Goal: Information Seeking & Learning: Learn about a topic

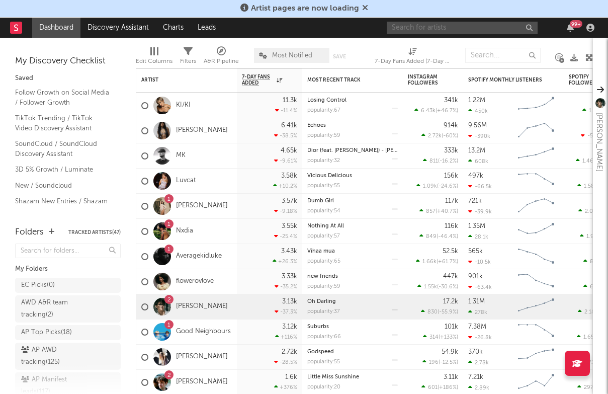
click at [467, 31] on input "text" at bounding box center [462, 28] width 151 height 13
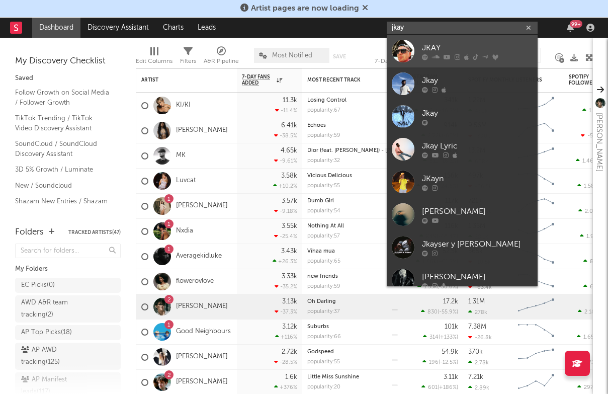
type input "jkay"
click at [451, 62] on link "JKAY" at bounding box center [462, 51] width 151 height 33
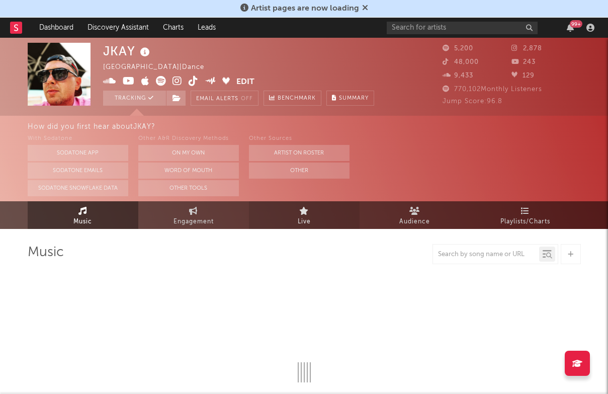
select select "6m"
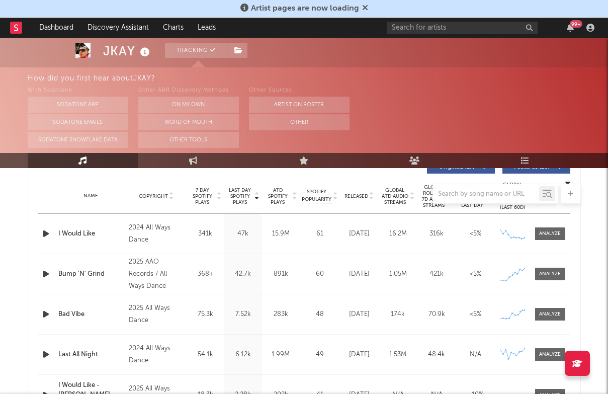
scroll to position [409, 0]
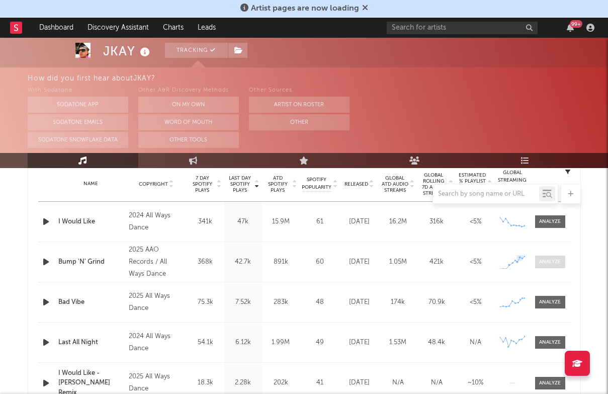
click at [540, 263] on div at bounding box center [550, 262] width 22 height 8
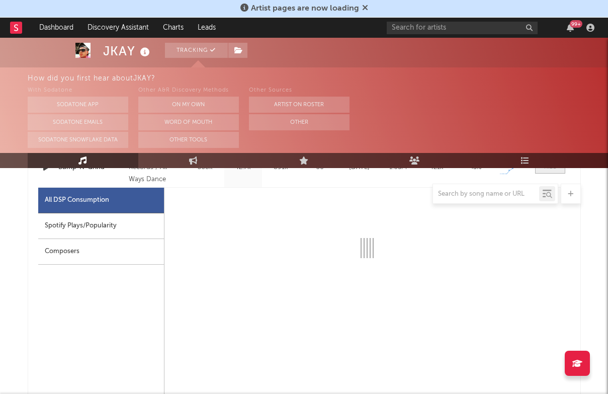
scroll to position [503, 1]
select select "1w"
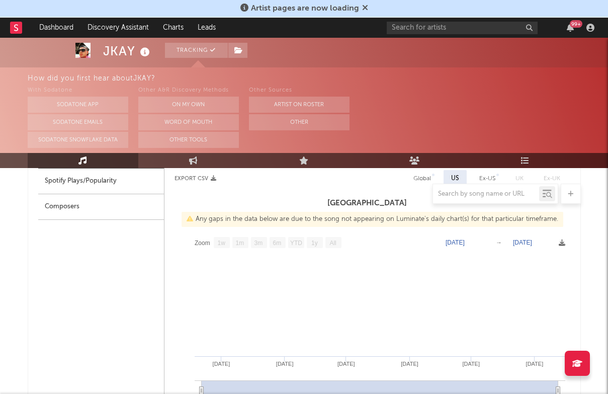
scroll to position [549, 0]
click at [127, 186] on div at bounding box center [304, 194] width 553 height 20
click at [119, 181] on div "Spotify Plays/Popularity" at bounding box center [101, 180] width 126 height 26
select select "1w"
